Goal: Navigation & Orientation: Find specific page/section

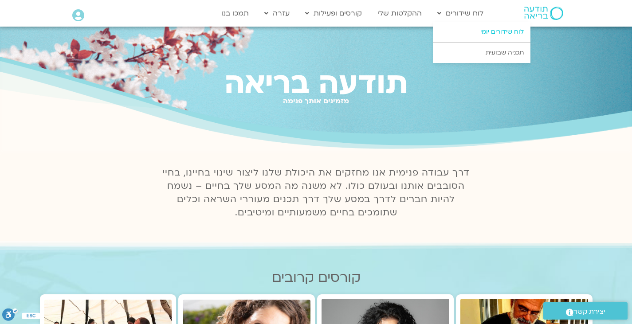
click at [466, 29] on link "לוח שידורים יומי" at bounding box center [482, 32] width 98 height 20
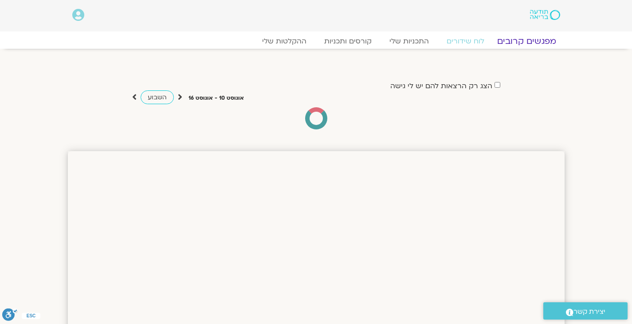
click at [535, 40] on link "מפגשים קרובים" at bounding box center [526, 41] width 80 height 11
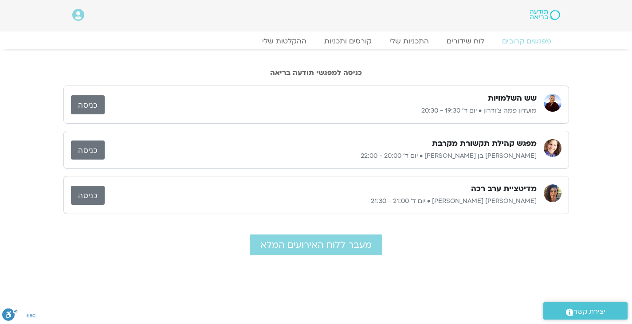
click at [86, 102] on link "כניסה" at bounding box center [88, 104] width 34 height 19
click at [97, 150] on link "כניסה" at bounding box center [88, 150] width 34 height 19
